Goal: Task Accomplishment & Management: Use online tool/utility

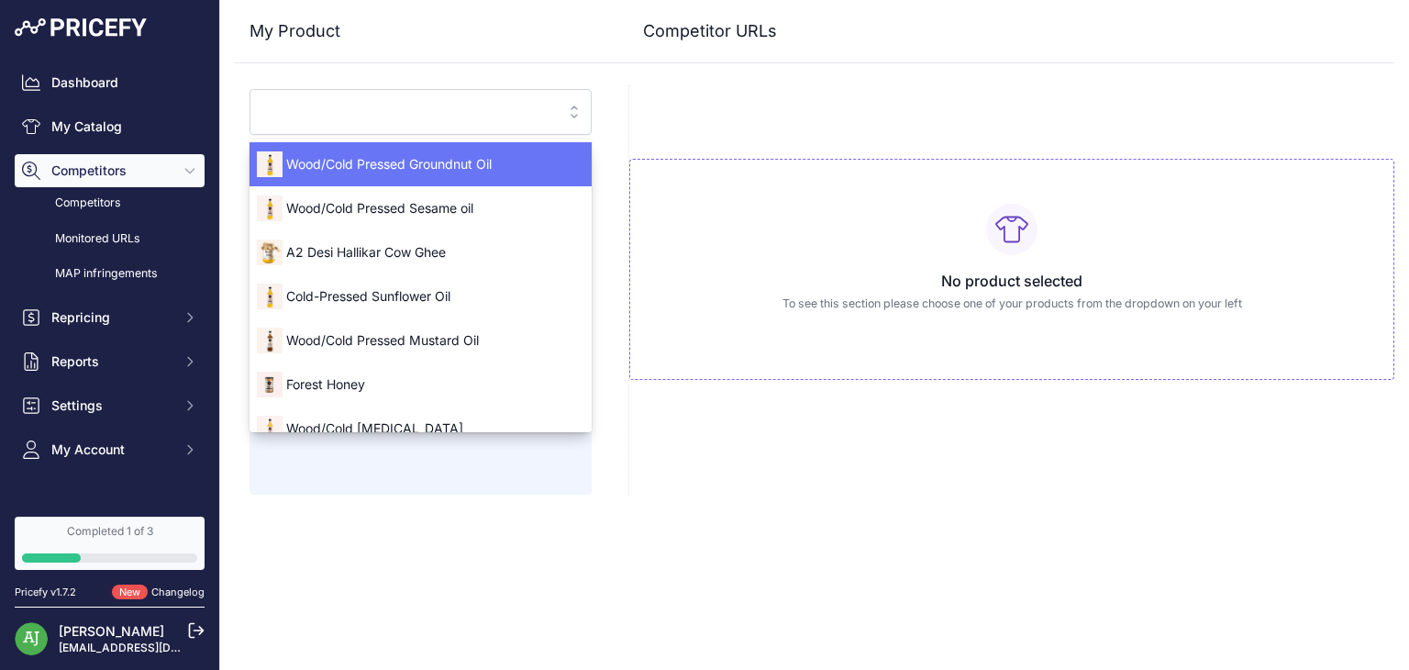
click at [475, 159] on span "Wood/Cold Pressed Groundnut Oil" at bounding box center [421, 164] width 342 height 18
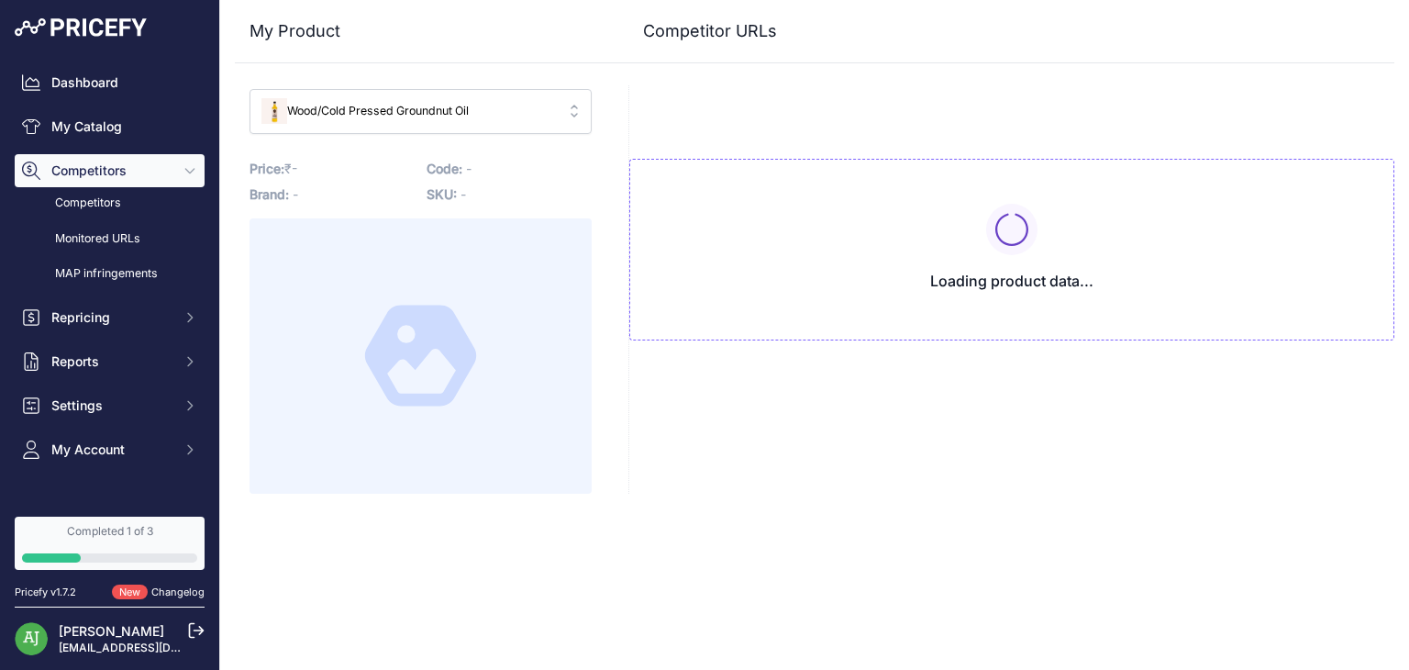
type input "www.anveshan.farm/products/wood-pressed-groundnut-oil?variant=43150198866112&pr…"
type input "blinkit.com/prn/anveshan-wood-cold-pressed-groundnut-oil/prid/513174?prirule_jd…"
type input "twobrothersindiashop.com/products/wood-pressed-organic-groundnut-peanut-oil-1li…"
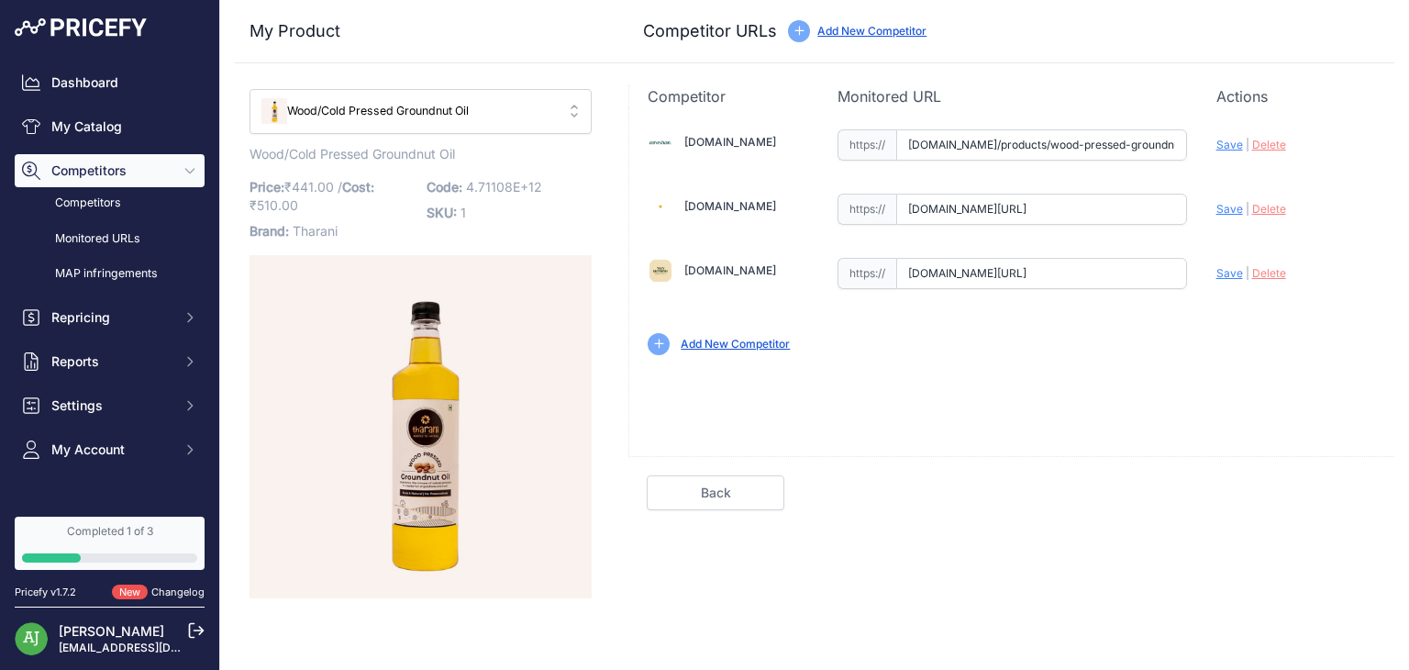
click at [751, 344] on link "Add New Competitor" at bounding box center [735, 344] width 109 height 14
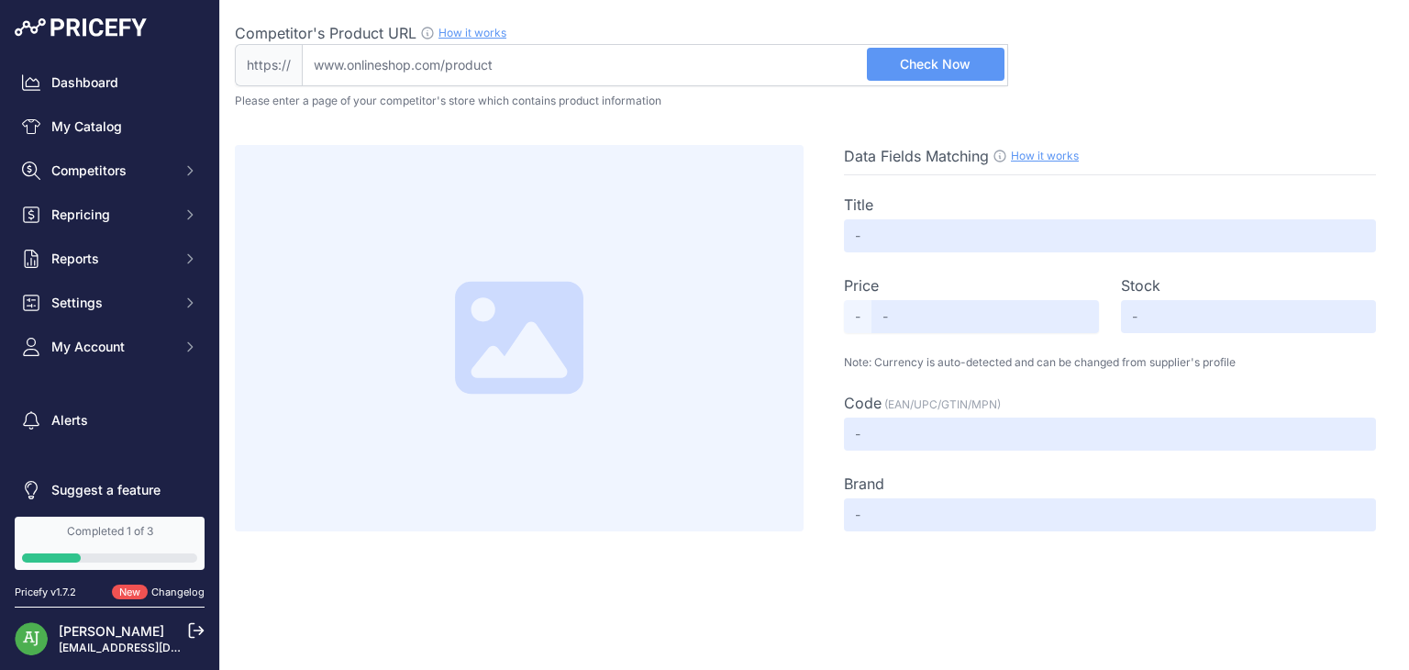
drag, startPoint x: 0, startPoint y: 0, endPoint x: 557, endPoint y: 56, distance: 559.8
click at [557, 56] on input "Competitor's Product URL How it works In order to create your competitor's extr…" at bounding box center [655, 65] width 707 height 42
paste input "[URL][DOMAIN_NAME]"
type input "[DOMAIN_NAME][URL]"
click at [958, 66] on span "Check Now" at bounding box center [935, 64] width 71 height 18
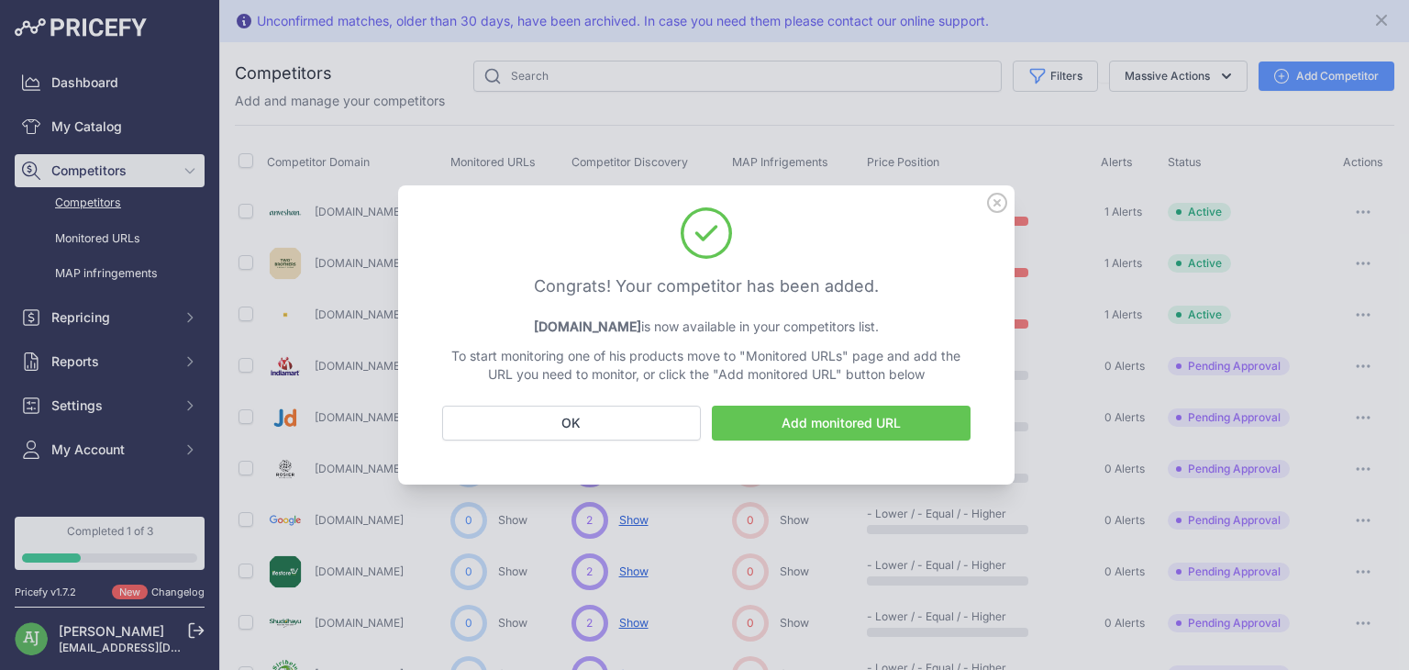
click at [799, 413] on link "Add monitored URL" at bounding box center [841, 423] width 259 height 35
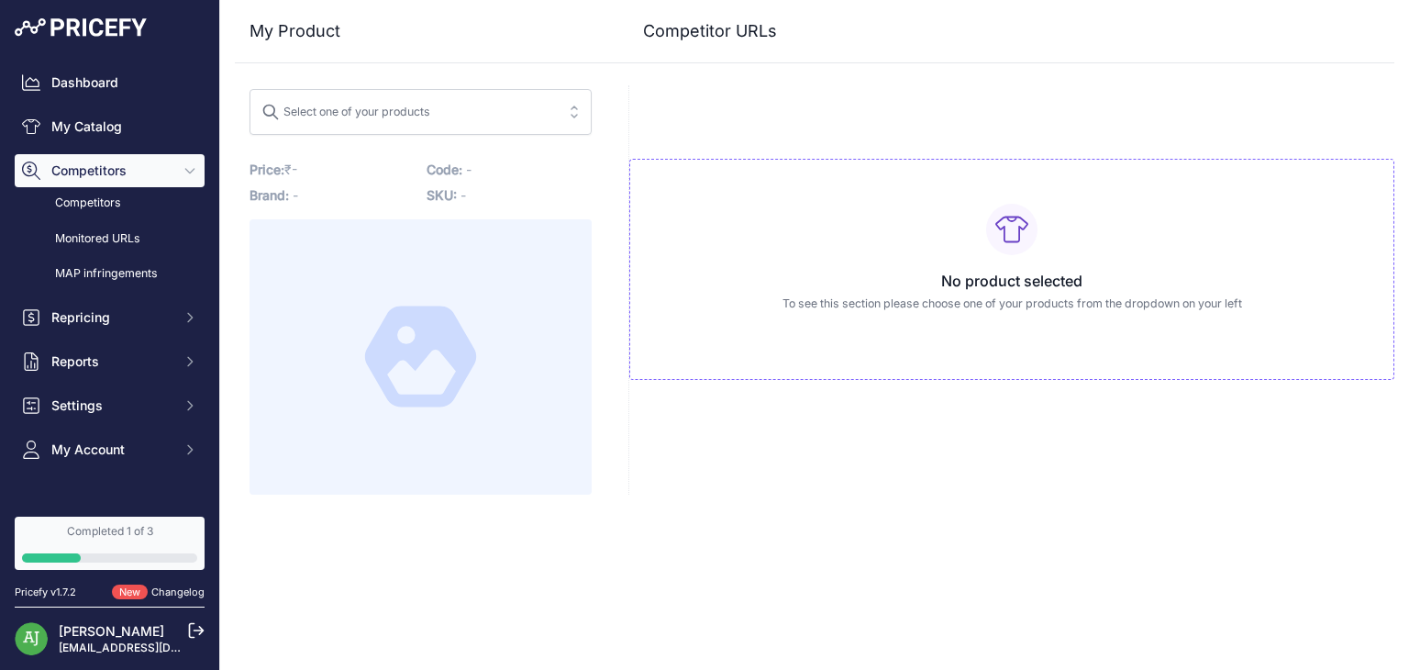
click at [455, 119] on span "Select one of your products" at bounding box center [408, 111] width 293 height 29
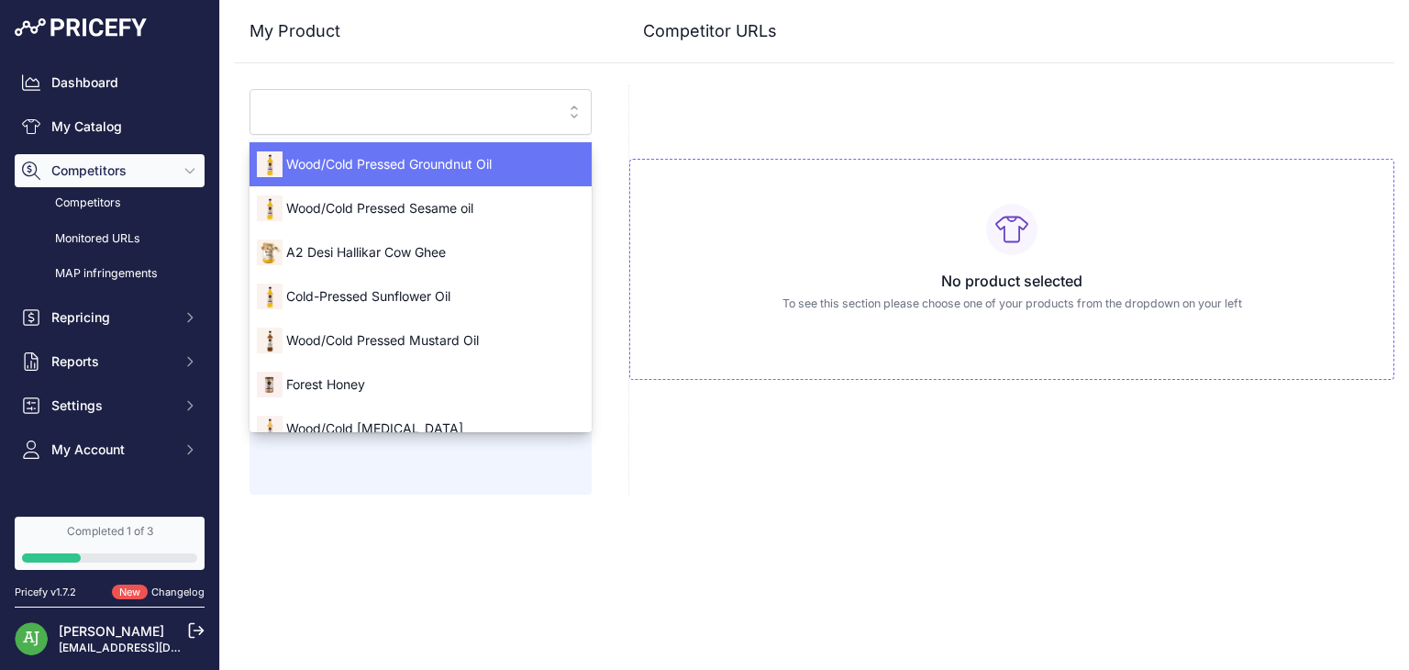
click at [421, 168] on span "Wood/Cold Pressed Groundnut Oil" at bounding box center [421, 164] width 342 height 18
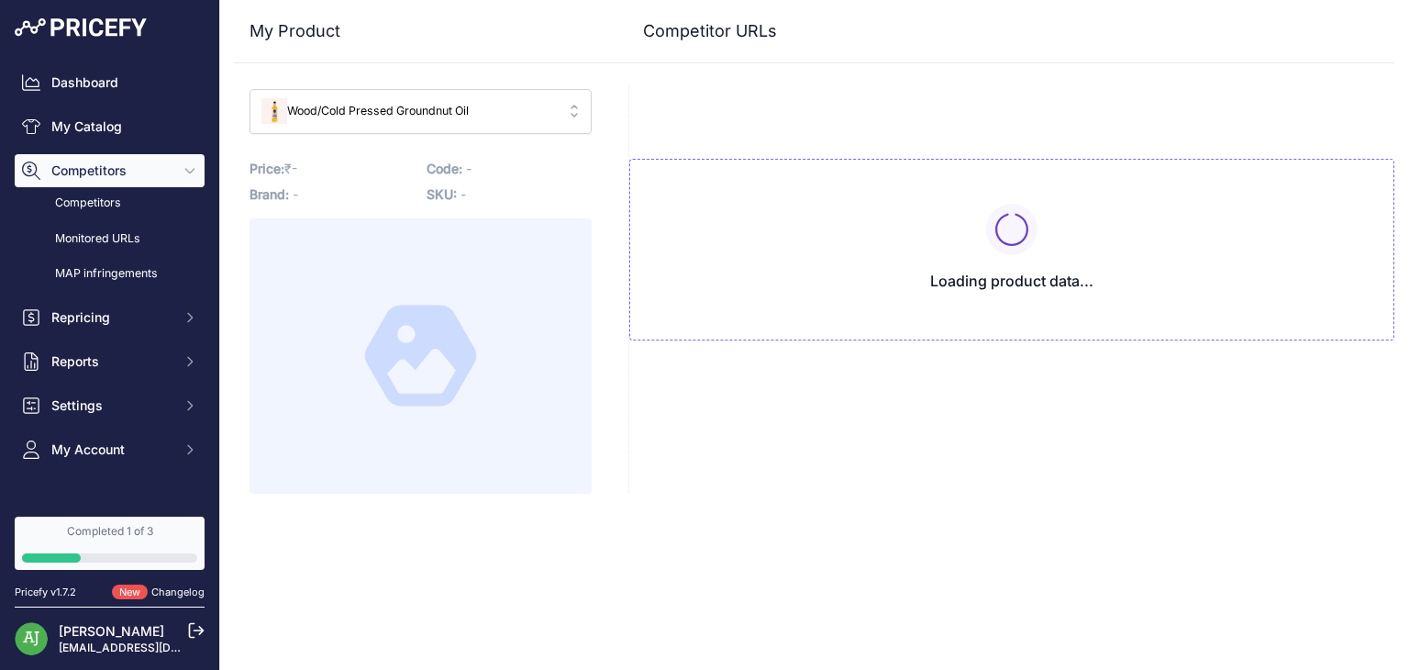
type input "www.anveshan.farm/products/wood-pressed-groundnut-oil?variant=43150198866112&pr…"
type input "blinkit.com/prn/anveshan-wood-cold-pressed-groundnut-oil/prid/513174?prirule_jd…"
type input "twobrothersindiashop.com/products/wood-pressed-organic-groundnut-peanut-oil-1li…"
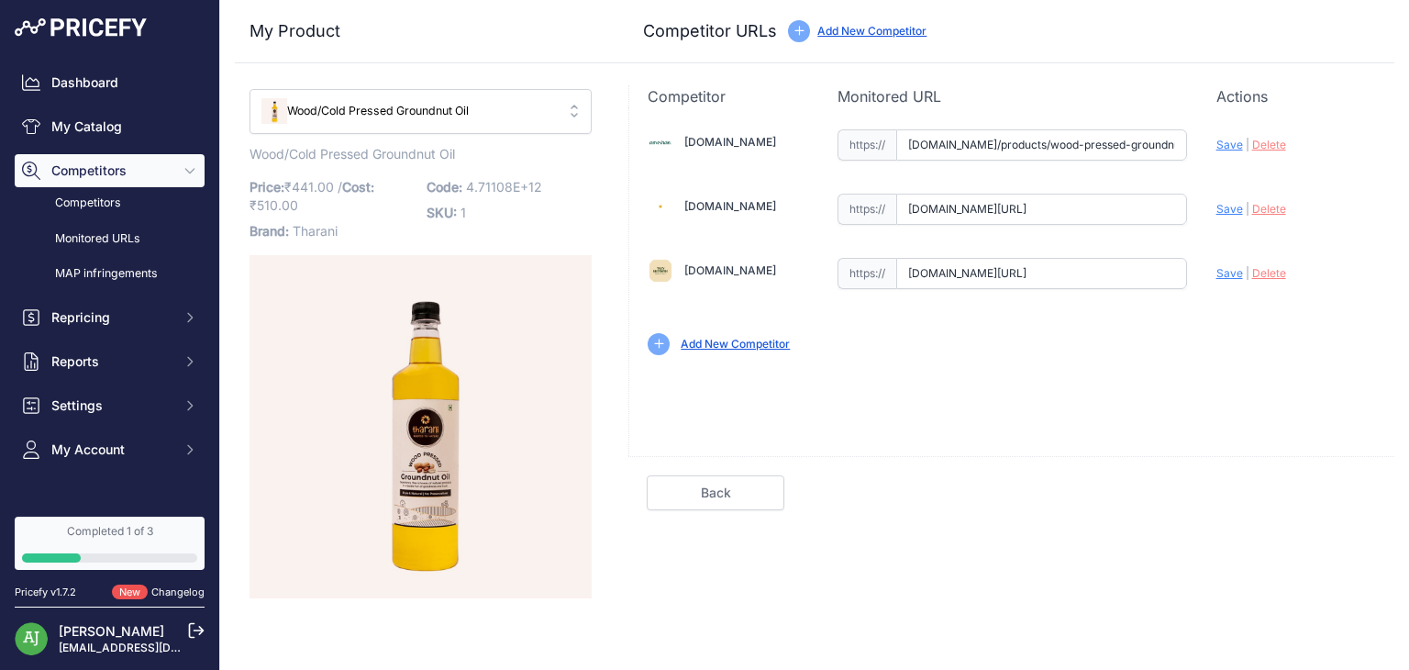
type input "www.anveshan.farm/products/wood-pressed-groundnut-oil?variant=43150198866112&pr…"
type input "blinkit.com/prn/anveshan-wood-cold-pressed-groundnut-oil/prid/513174?prirule_jd…"
type input "twobrothersindiashop.com/products/wood-pressed-organic-groundnut-peanut-oil-1li…"
click at [702, 343] on link "Add New Competitor" at bounding box center [735, 344] width 109 height 14
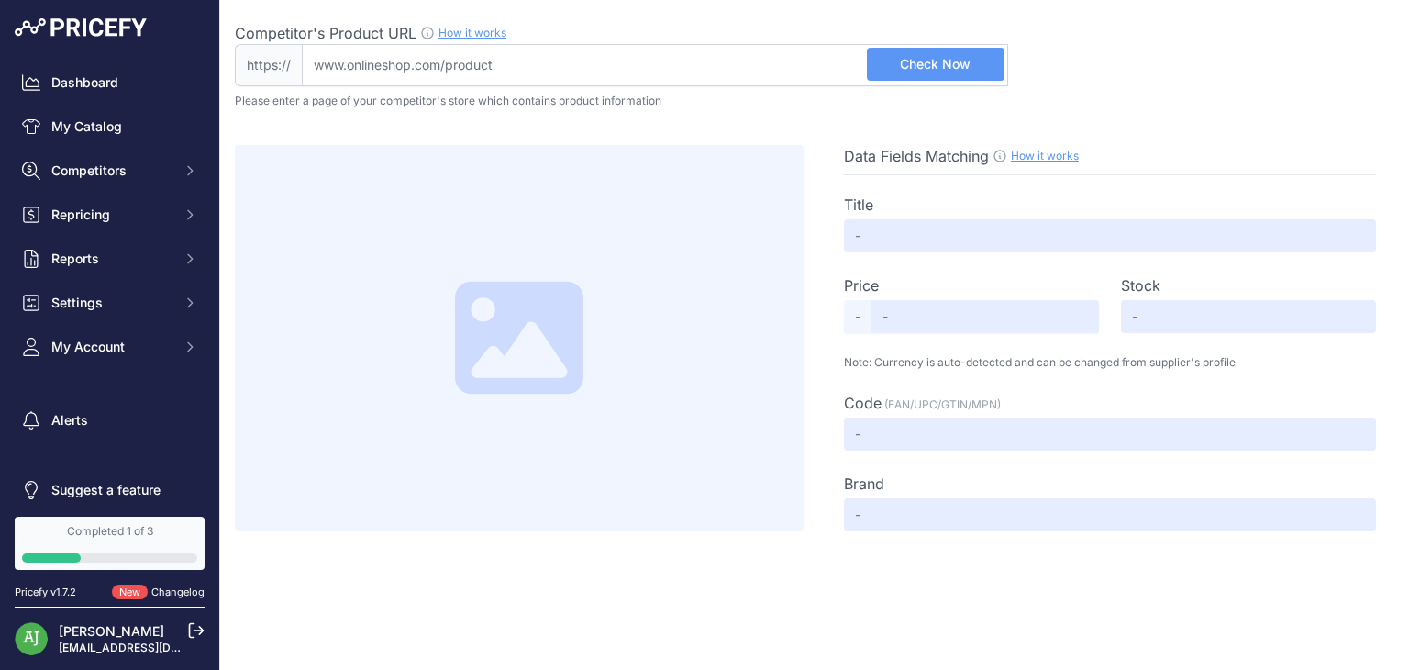
click at [441, 63] on input "Competitor's Product URL How it works In order to create your competitor's extr…" at bounding box center [655, 65] width 707 height 42
paste input "https://blinkit.com/prn/two-brothers-woodpressed-single-filtered-groundnut-oil/…"
type input "blinkit.com/prn/two-brothers-woodpressed-single-filtered-groundnut-oil/prid/492…"
click at [897, 67] on button "Check Now" at bounding box center [936, 64] width 138 height 33
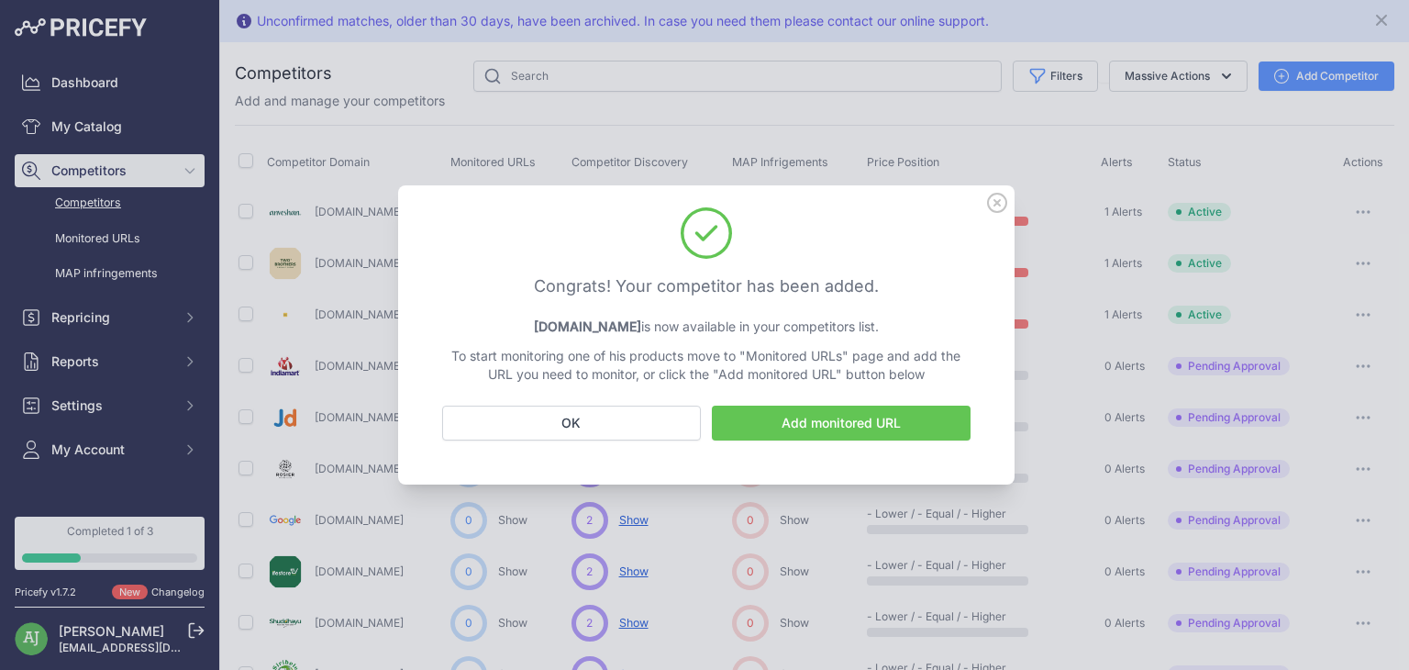
click at [998, 201] on icon at bounding box center [997, 203] width 18 height 18
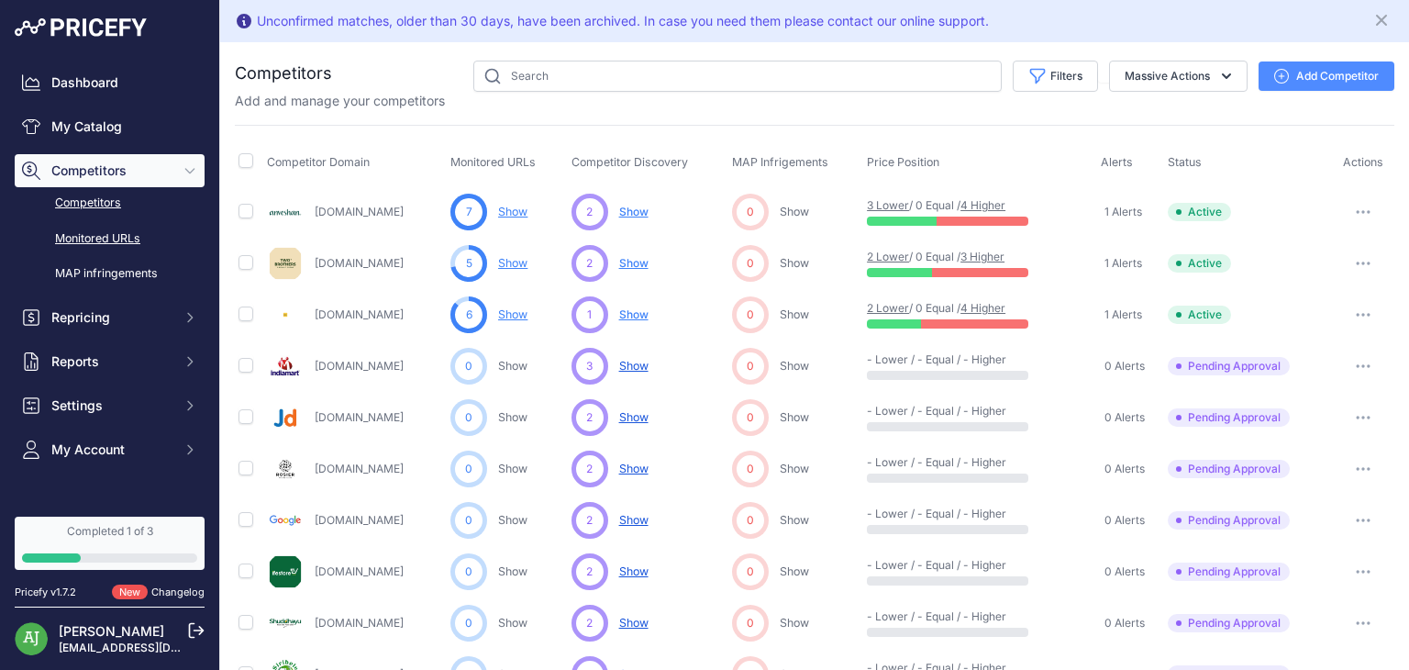
click at [98, 241] on link "Monitored URLs" at bounding box center [110, 239] width 190 height 32
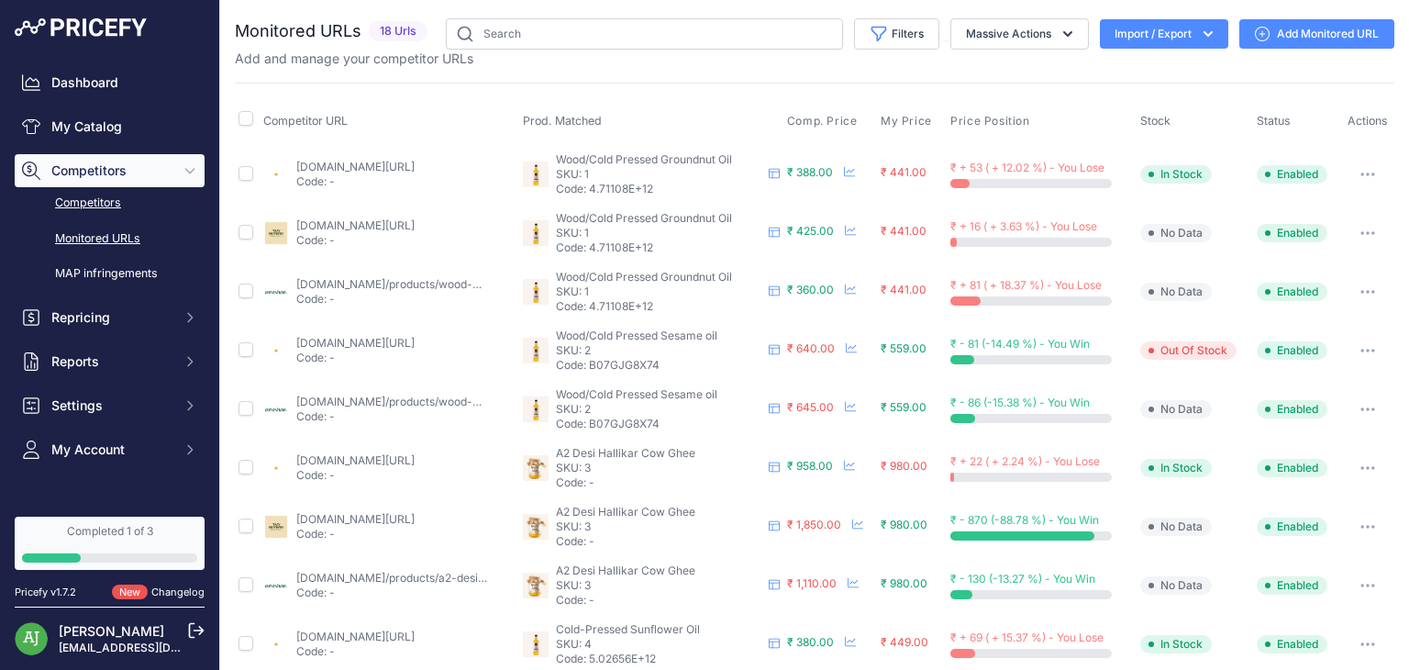
click at [77, 201] on link "Competitors" at bounding box center [110, 203] width 190 height 32
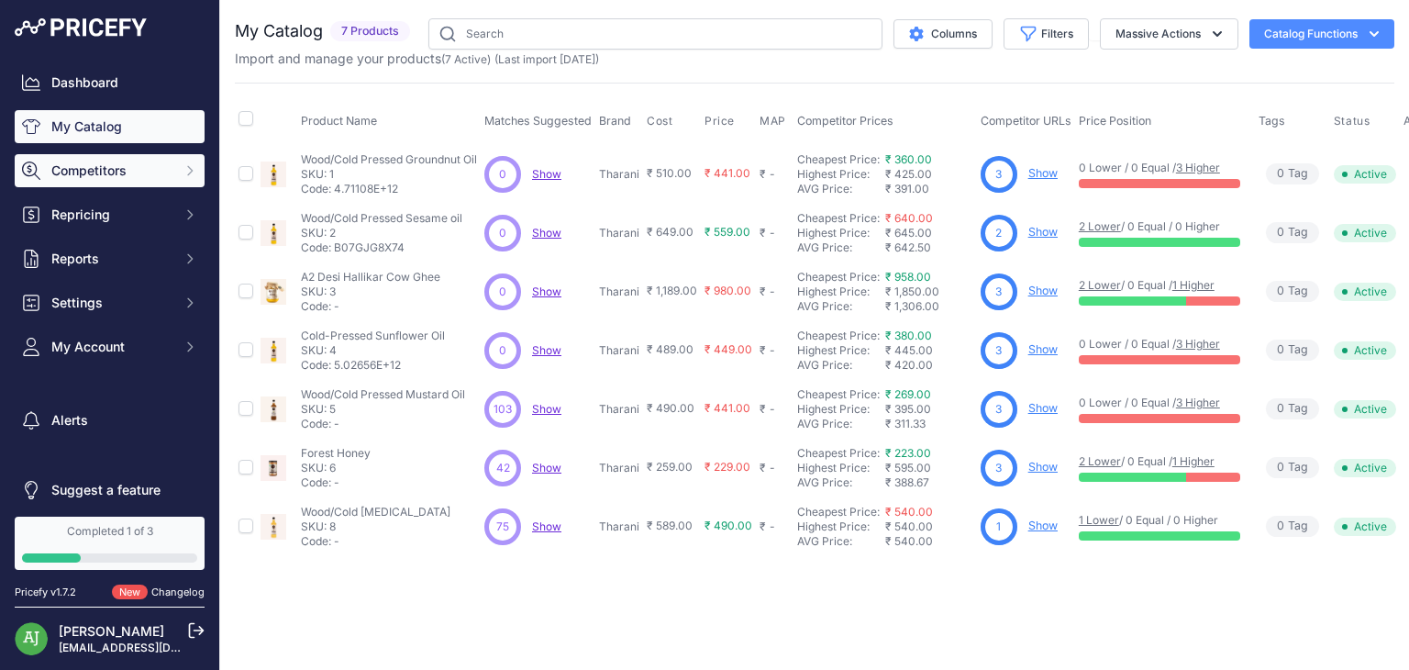
click at [120, 168] on span "Competitors" at bounding box center [111, 170] width 120 height 18
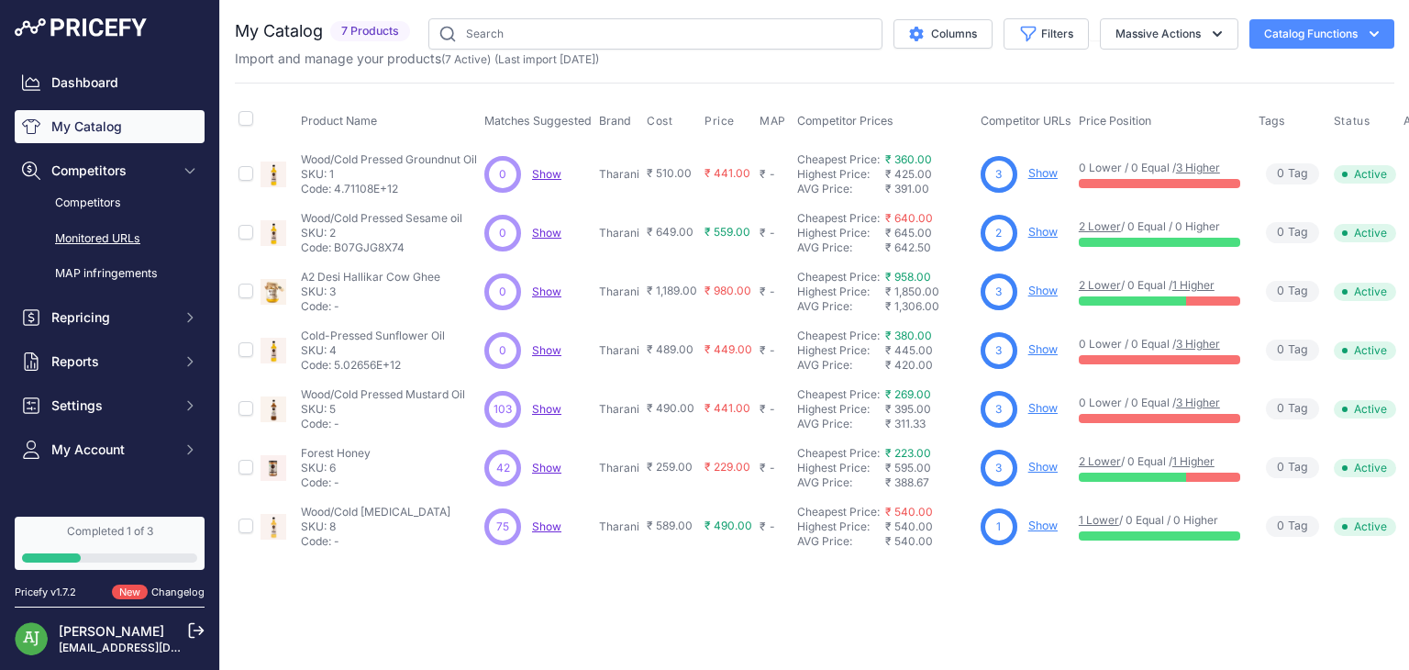
click at [124, 237] on link "Monitored URLs" at bounding box center [110, 239] width 190 height 32
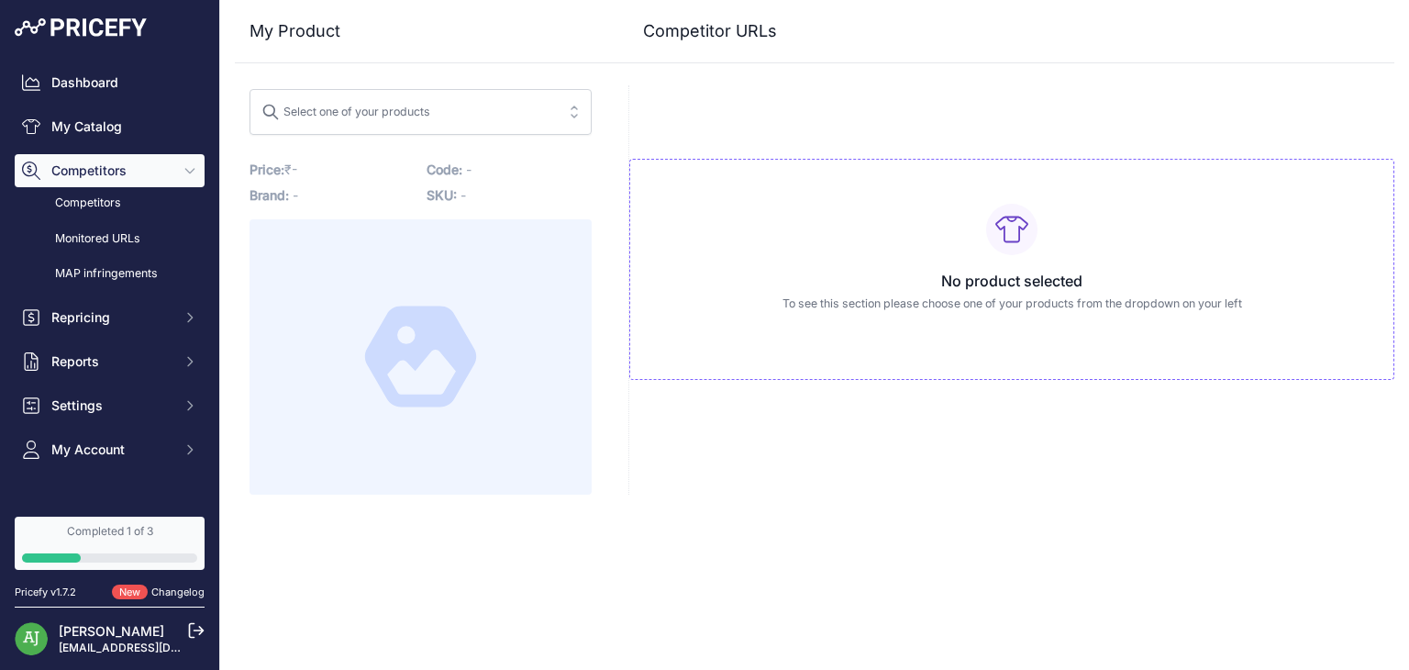
click at [513, 110] on span "Select one of your products" at bounding box center [408, 111] width 293 height 29
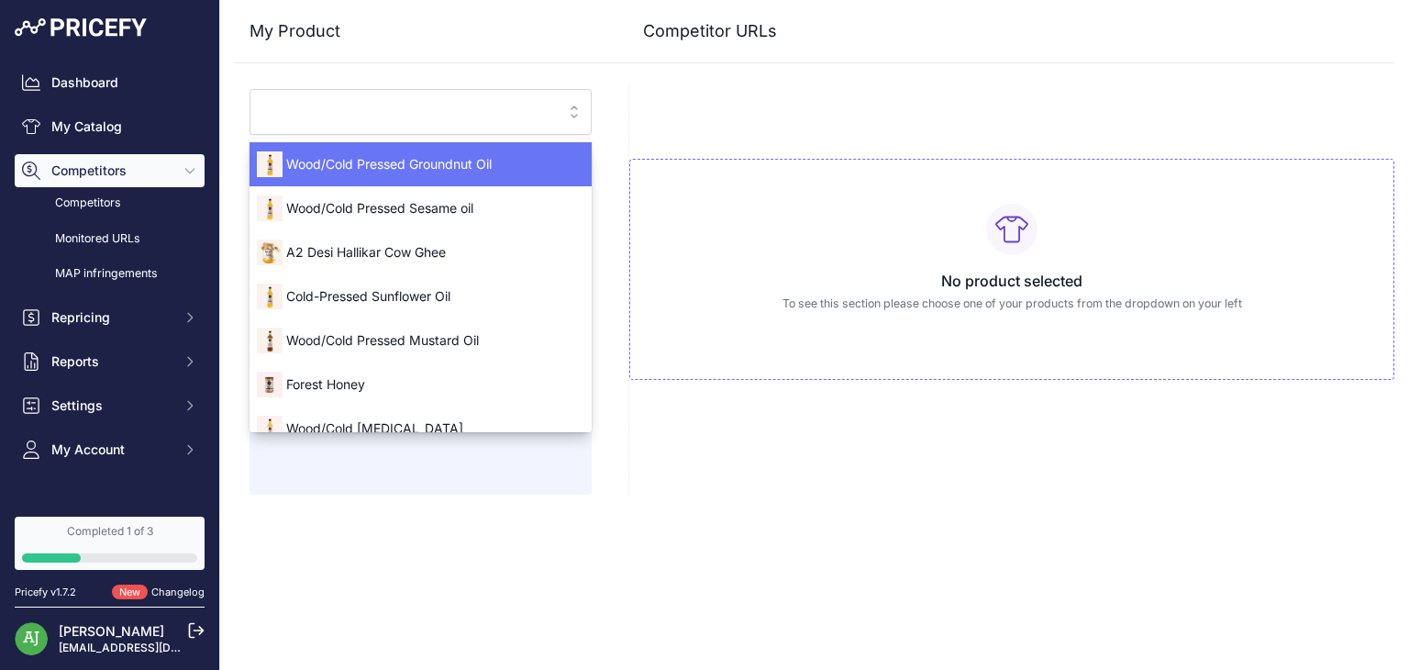
click at [415, 166] on span "Wood/Cold Pressed Groundnut Oil" at bounding box center [421, 164] width 342 height 18
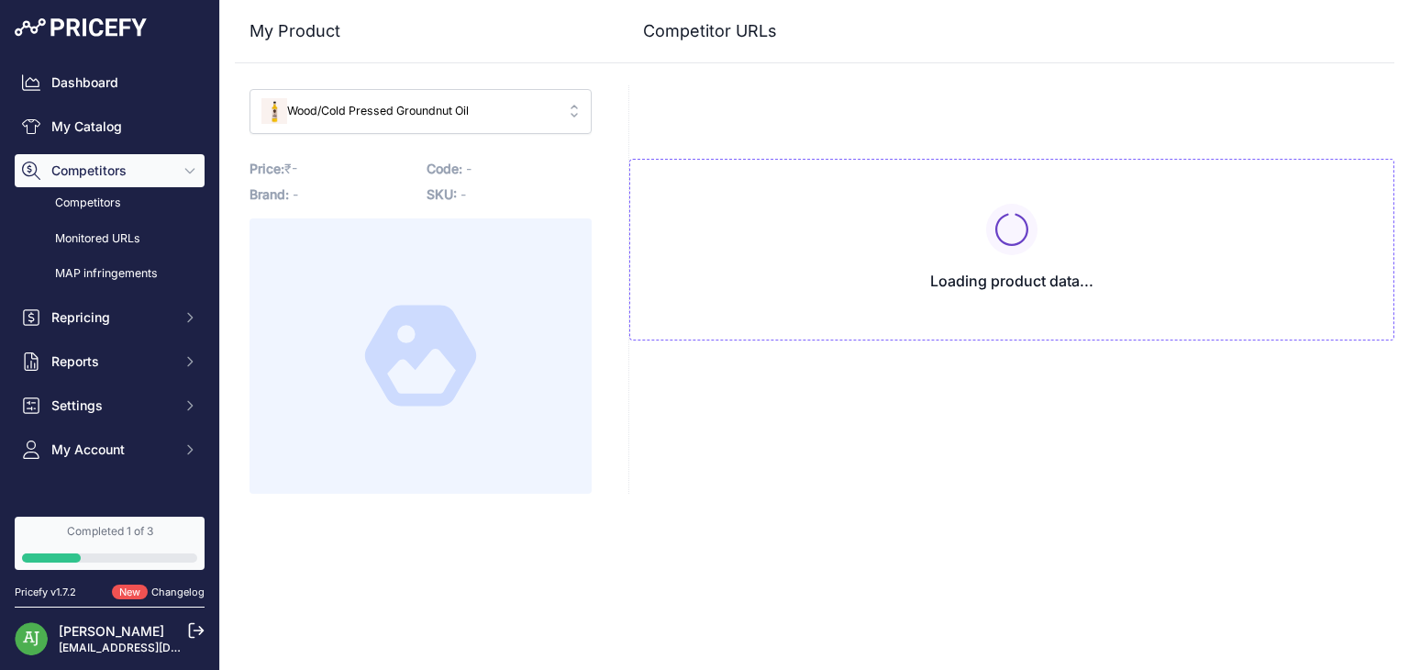
type input "[DOMAIN_NAME]/products/wood-pressed-groundnut-oil?variant=43150198866112&prirul…"
type input "[DOMAIN_NAME][URL]"
type input "[DOMAIN_NAME]/products/wood-pressed-groundnut-oil?variant=43150198866112&prirul…"
type input "[DOMAIN_NAME][URL]"
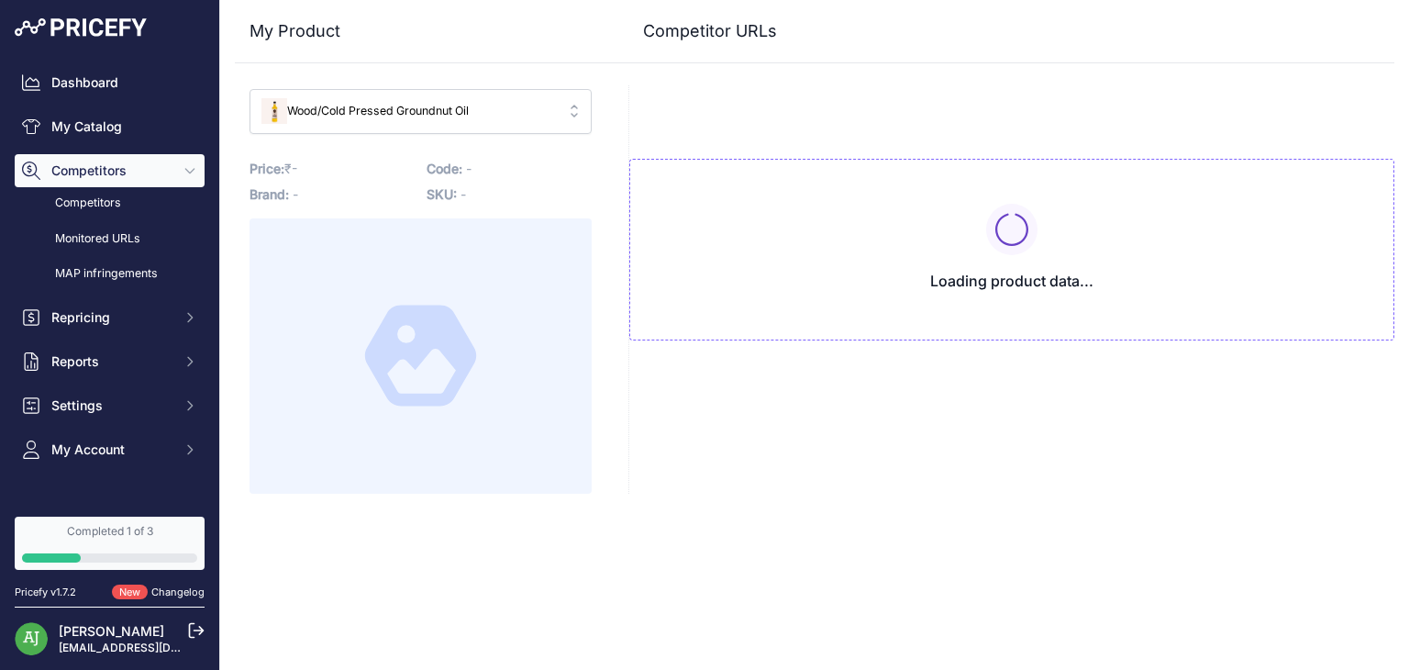
type input "[DOMAIN_NAME][URL]"
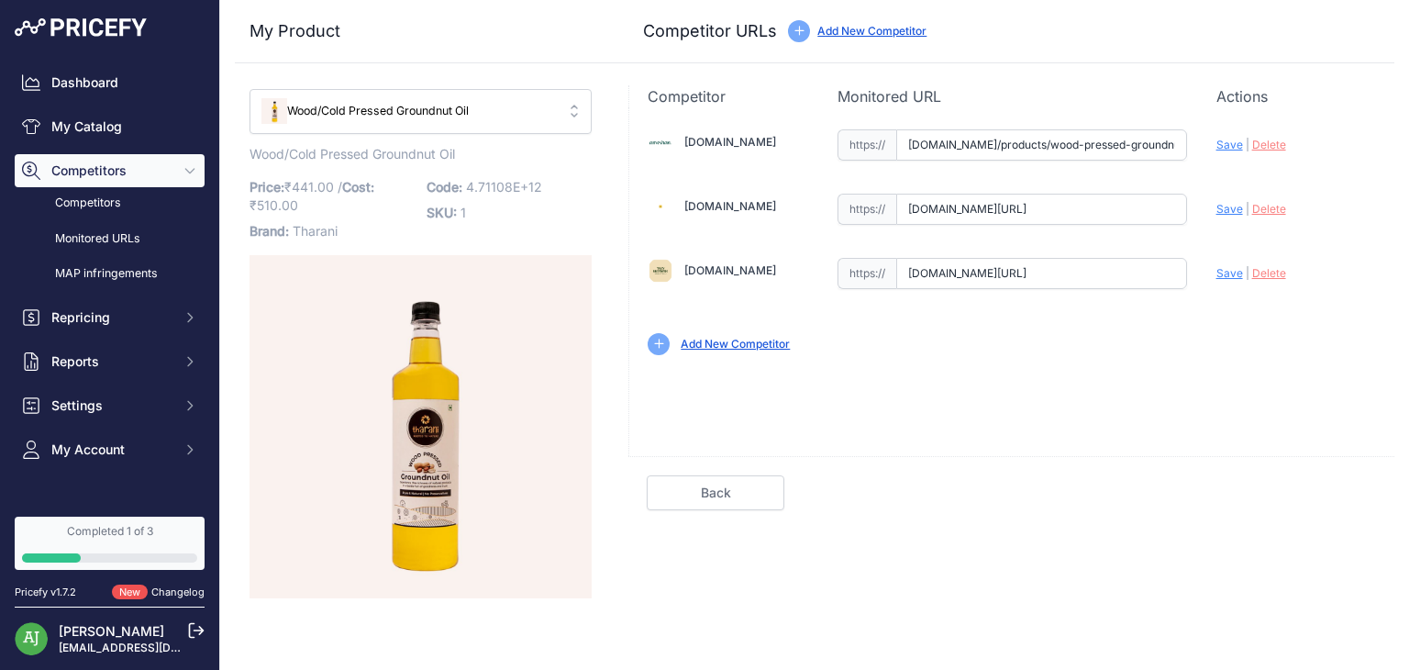
click at [1039, 207] on input "[DOMAIN_NAME][URL]" at bounding box center [1041, 209] width 291 height 31
click at [1196, 360] on div "[DOMAIN_NAME] Valid Invalid" at bounding box center [1011, 240] width 765 height 266
click at [752, 203] on div "Blinkit.com" at bounding box center [728, 207] width 160 height 26
click at [946, 210] on input "[DOMAIN_NAME][URL]" at bounding box center [1041, 209] width 291 height 31
click at [995, 344] on div "Add New Competitor" at bounding box center [1012, 344] width 729 height 22
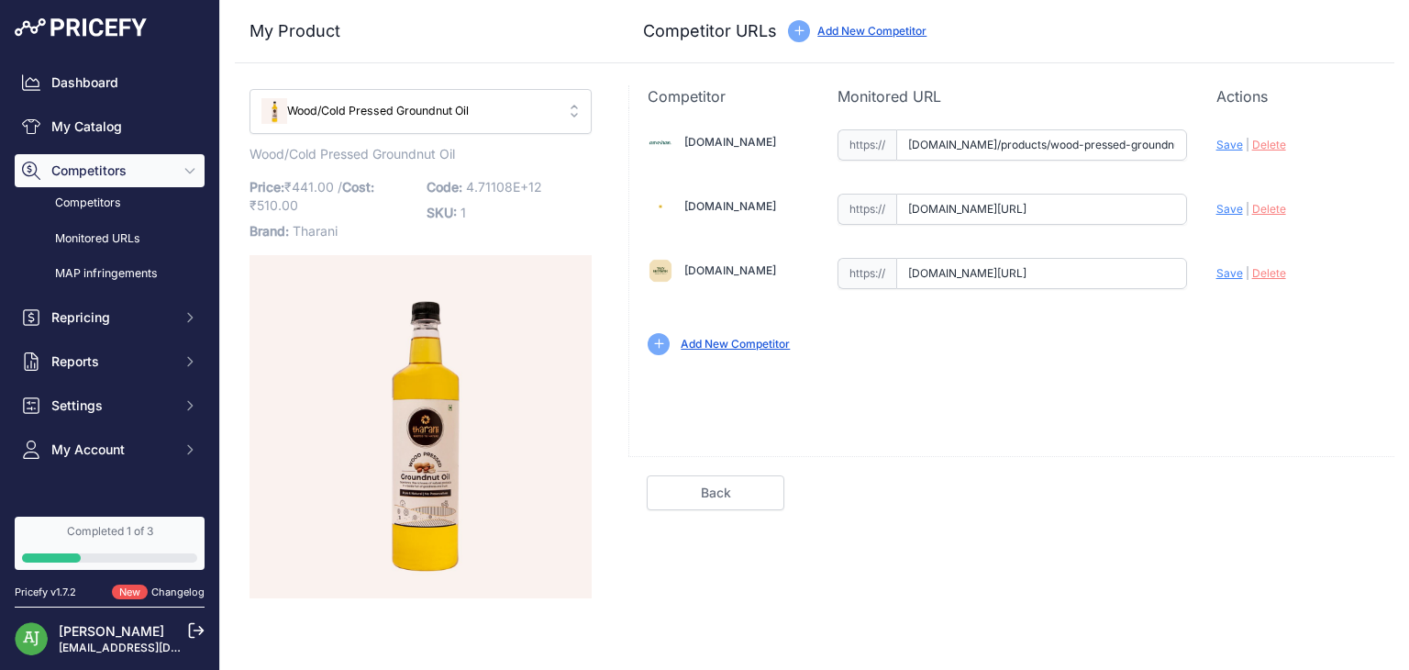
click at [1032, 209] on input "[DOMAIN_NAME][URL]" at bounding box center [1041, 209] width 291 height 31
click at [1051, 298] on div "Anveshan.farm Valid Invalid" at bounding box center [1011, 240] width 765 height 266
